Goal: Find specific page/section: Locate a particular part of the current website

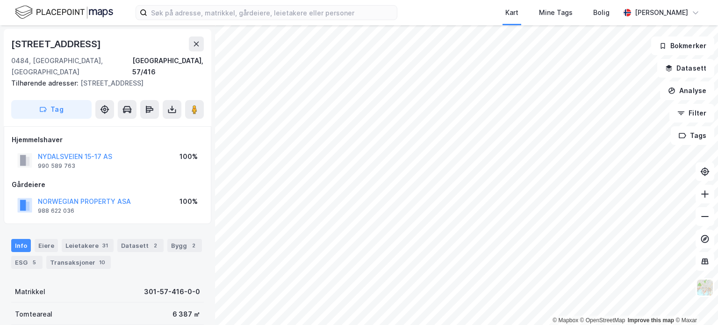
click at [394, 324] on html "Kart Mine Tags Bolig [PERSON_NAME] © Mapbox © OpenStreetMap Improve this map © …" at bounding box center [359, 162] width 718 height 325
